Goal: Information Seeking & Learning: Check status

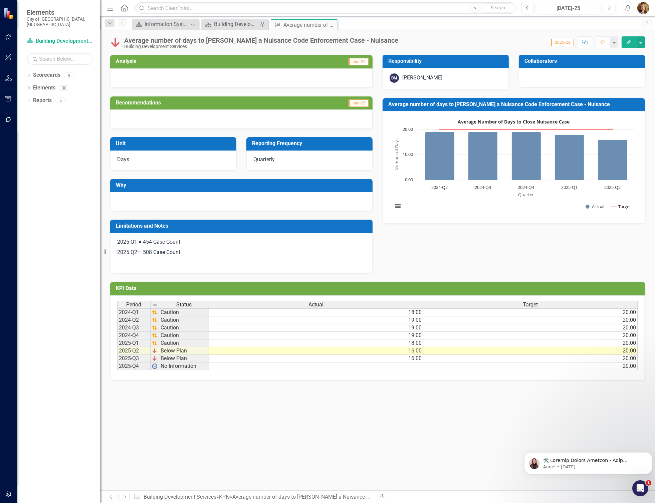
click at [223, 42] on div "Average number of days to [PERSON_NAME] a Nuisance Code Enforcement Case - Nuis…" at bounding box center [261, 40] width 274 height 7
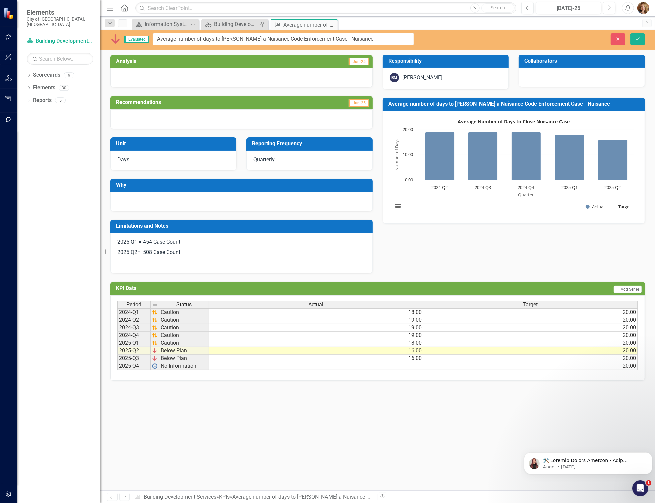
click at [124, 321] on td "2024-Q2" at bounding box center [133, 320] width 33 height 8
click at [122, 329] on td "2024-Q3" at bounding box center [133, 328] width 33 height 8
click at [618, 37] on icon "Close" at bounding box center [618, 39] width 6 height 5
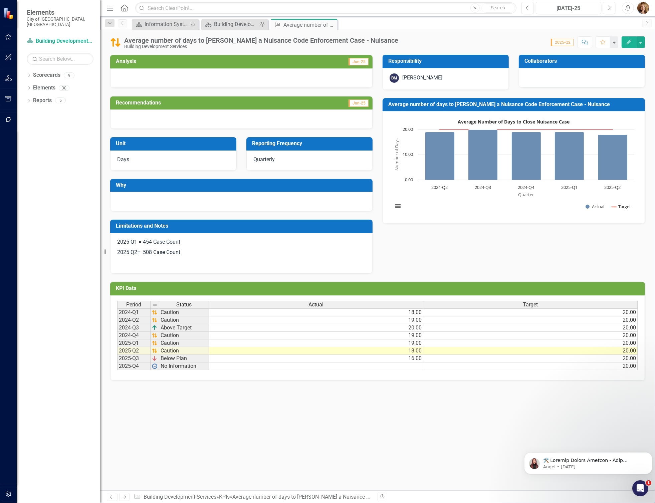
click at [0, 0] on icon "Close" at bounding box center [0, 0] width 0 height 0
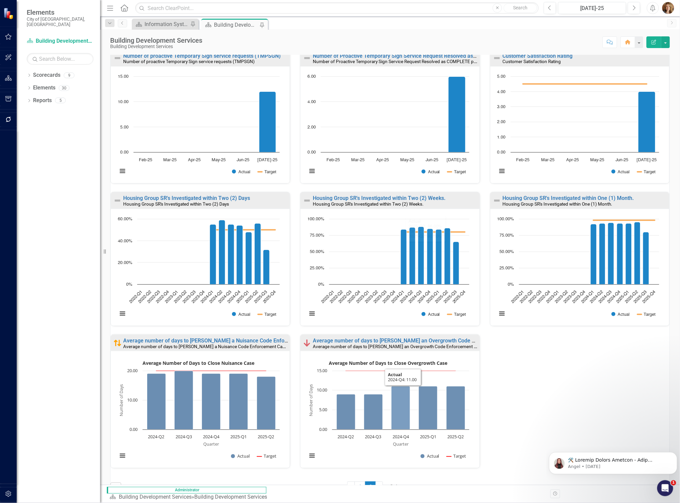
scroll to position [220, 0]
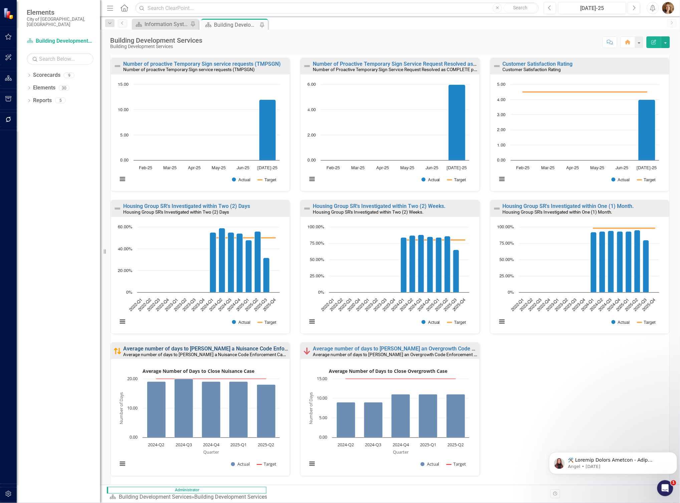
click at [228, 352] on link "Average number of days to [PERSON_NAME] a Nuisance Code Enforcement Case - Nuis…" at bounding box center [234, 349] width 222 height 6
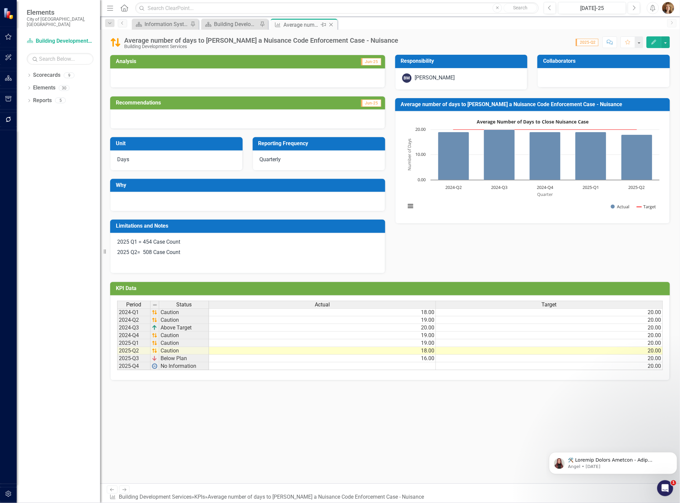
click at [331, 26] on icon "Close" at bounding box center [331, 24] width 7 height 5
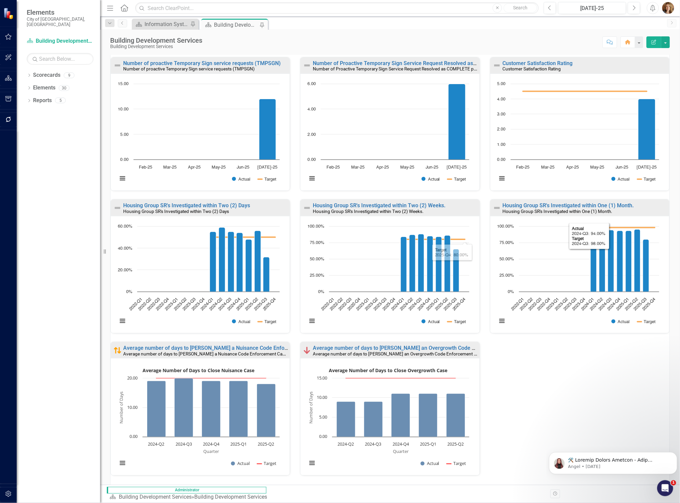
scroll to position [238, 0]
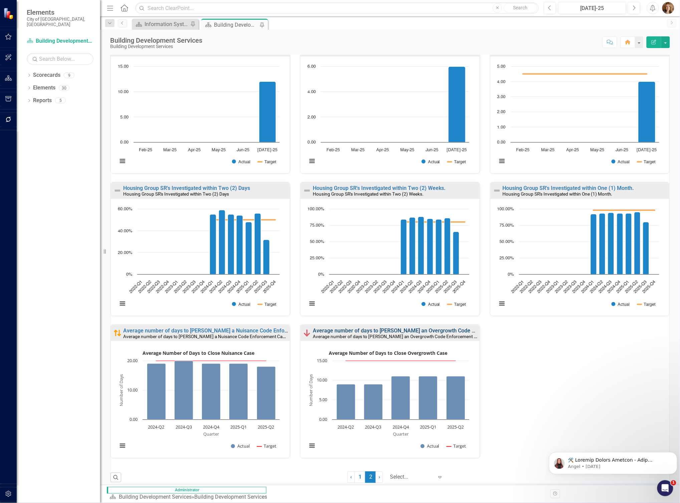
click at [338, 330] on link "Average number of days to [PERSON_NAME] an Overgrowth Code Enforcement Case - O…" at bounding box center [431, 331] width 236 height 6
